Goal: Task Accomplishment & Management: Manage account settings

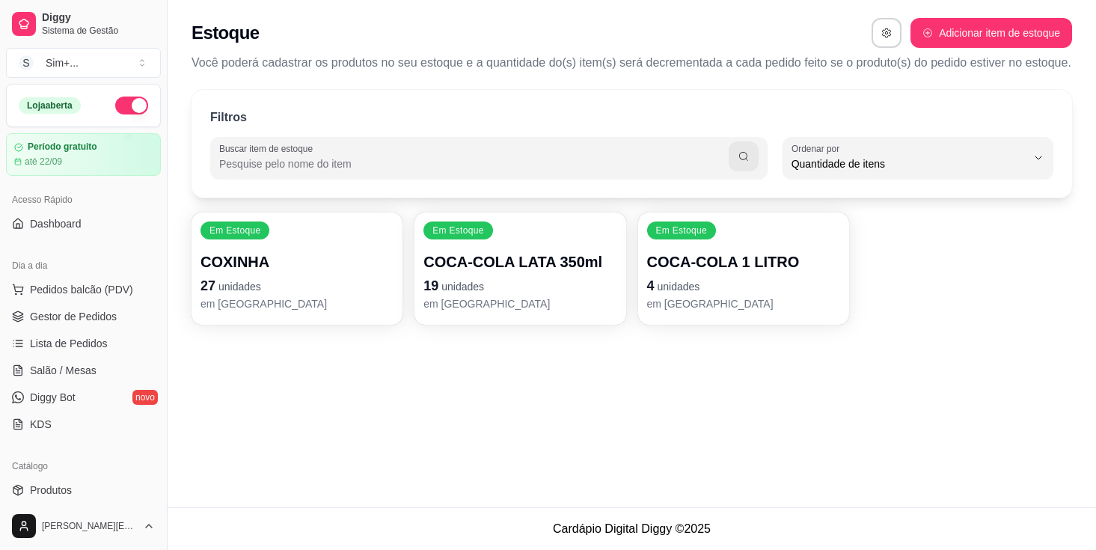
select select "QUANTITY_ORDER"
click at [144, 59] on button "S Sim+ ..." at bounding box center [83, 63] width 155 height 30
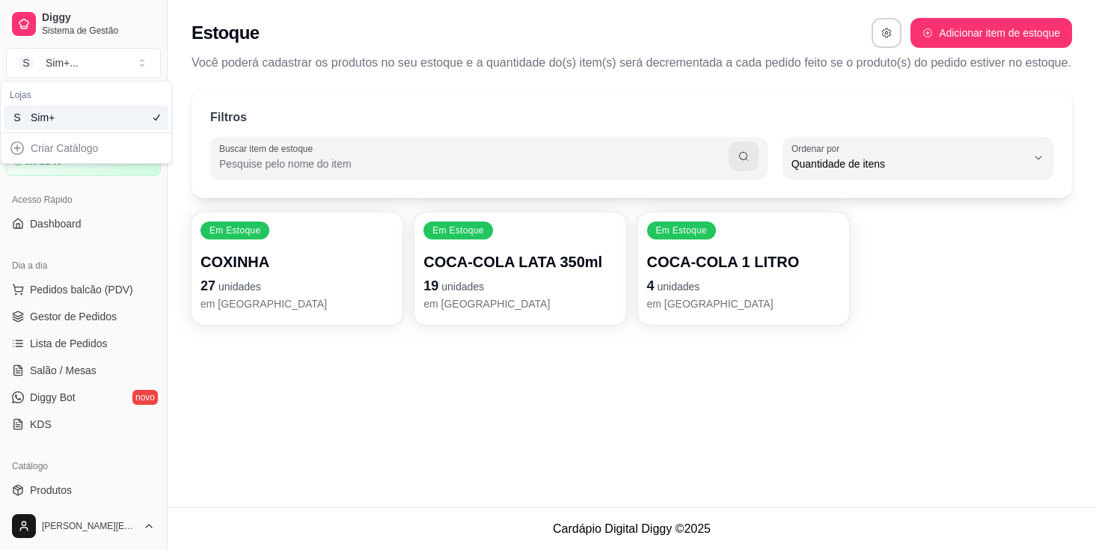
click at [16, 150] on div "Criar Catálogo" at bounding box center [86, 148] width 165 height 24
click at [65, 147] on div "Criar Catálogo" at bounding box center [86, 148] width 165 height 24
click at [126, 193] on div "Acesso Rápido" at bounding box center [83, 200] width 155 height 24
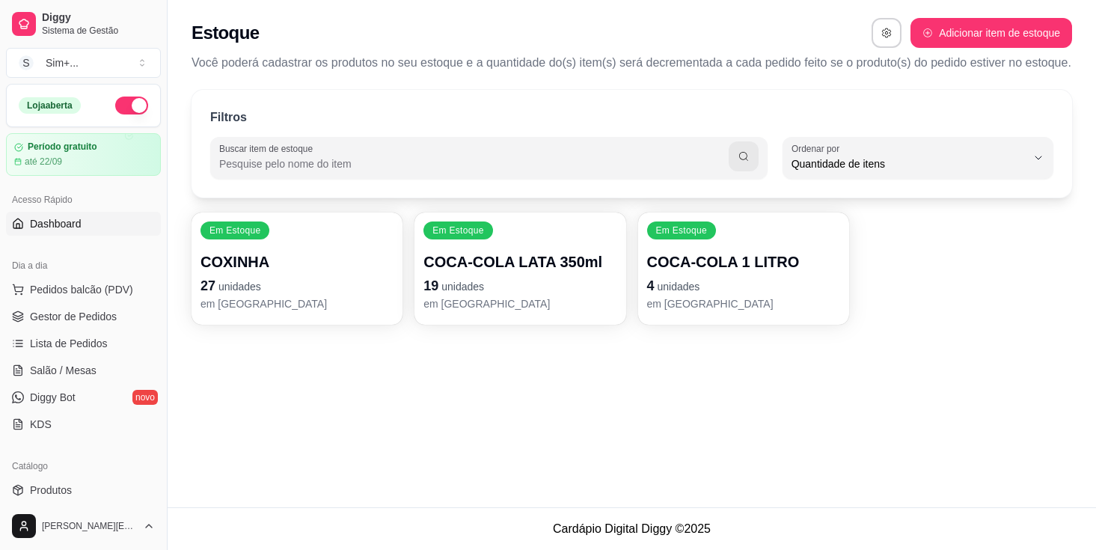
click at [65, 223] on span "Dashboard" at bounding box center [56, 223] width 52 height 15
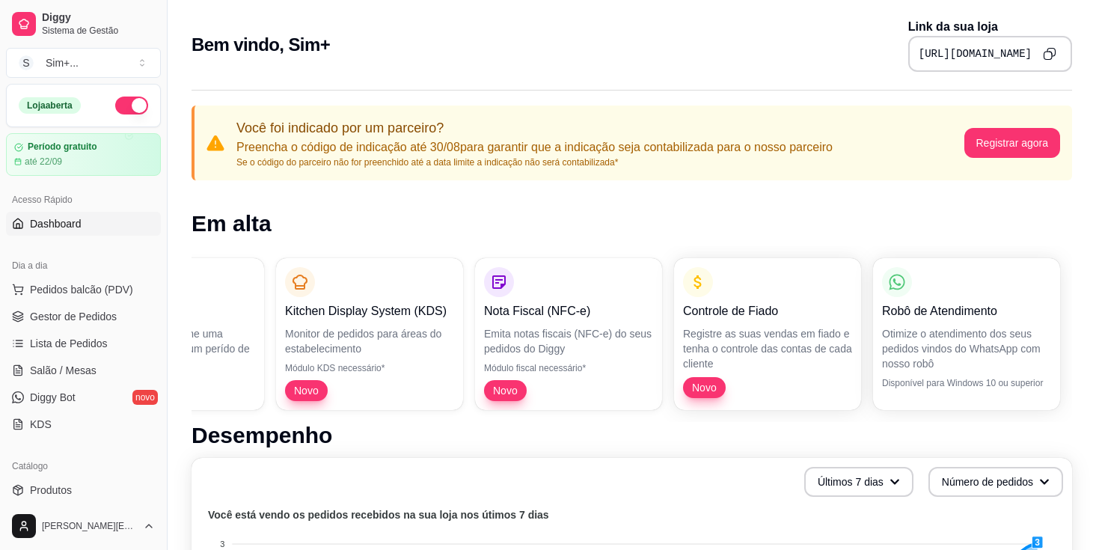
scroll to position [0, 326]
click at [754, 345] on p "Registre as suas vendas em fiado e tenha o controle das contas de cada cliente" at bounding box center [767, 348] width 169 height 45
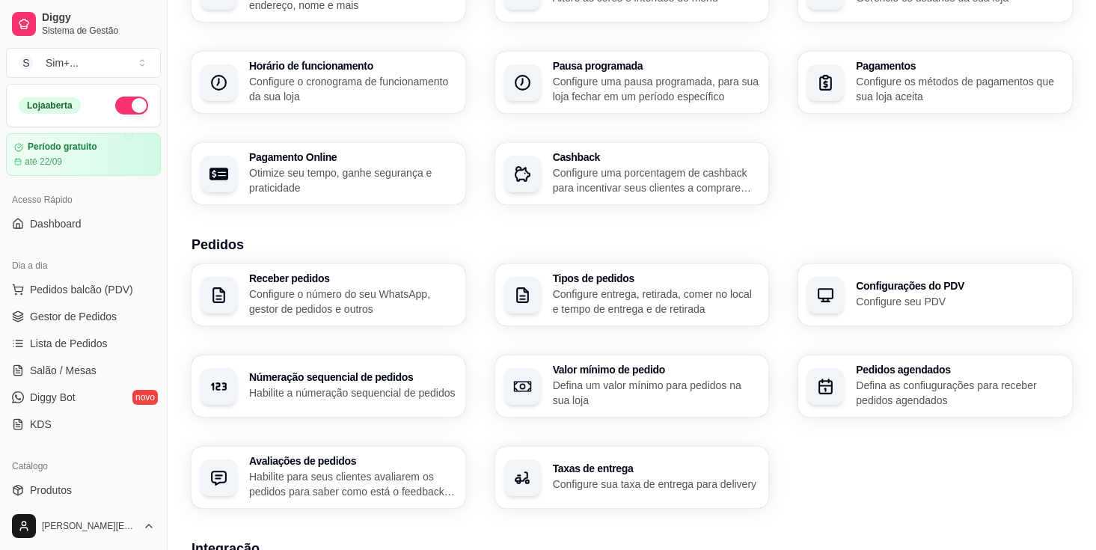
scroll to position [134, 0]
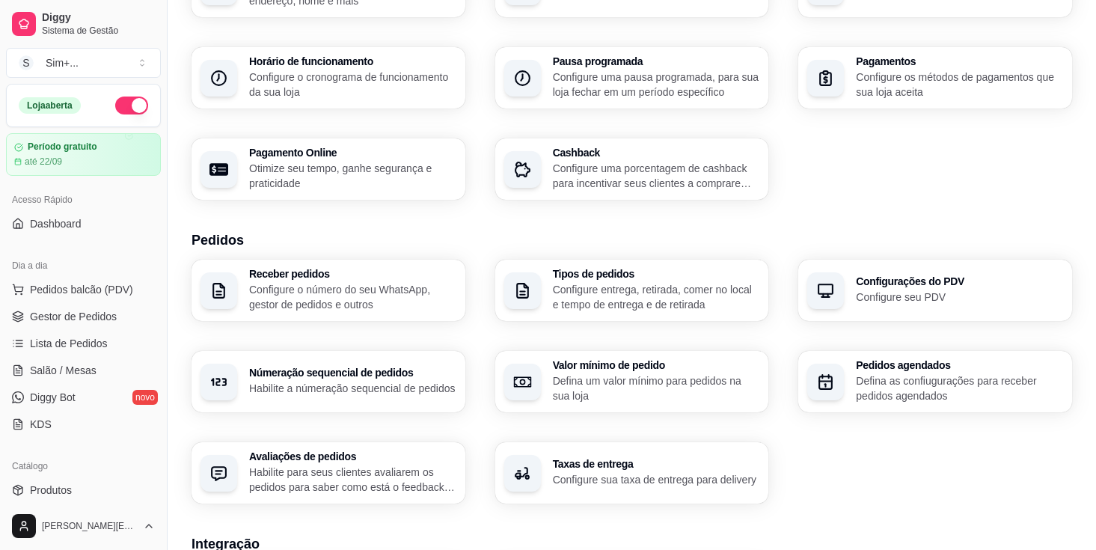
click at [884, 285] on h3 "Configurações do PDV" at bounding box center [959, 281] width 207 height 10
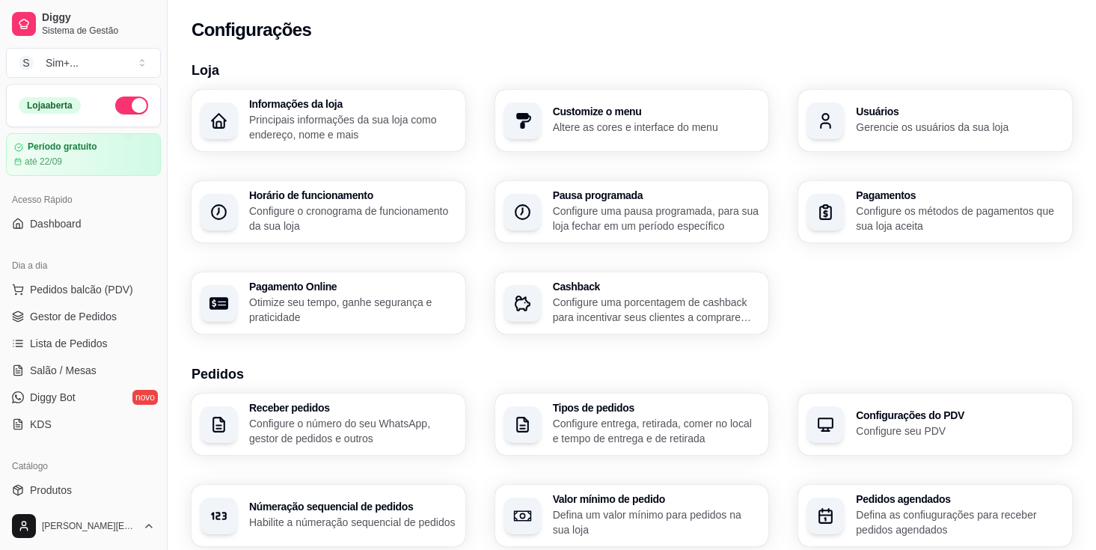
scroll to position [0, 0]
